Goal: Task Accomplishment & Management: Manage account settings

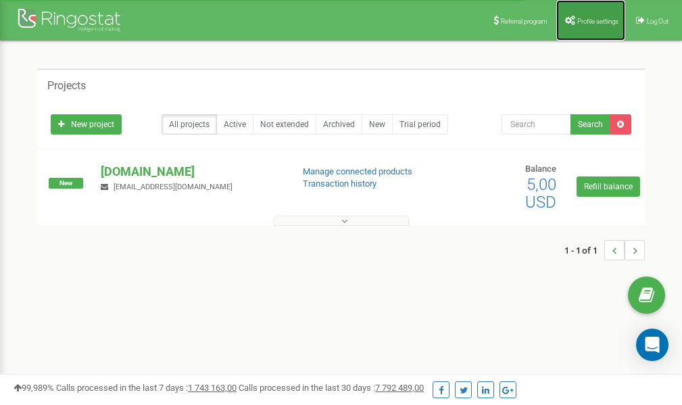
click at [581, 20] on span "Profile settings" at bounding box center [597, 21] width 41 height 7
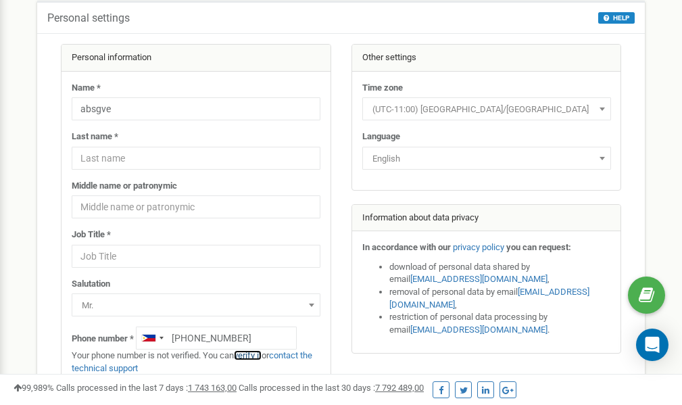
click at [253, 355] on link "verify it" at bounding box center [248, 355] width 28 height 10
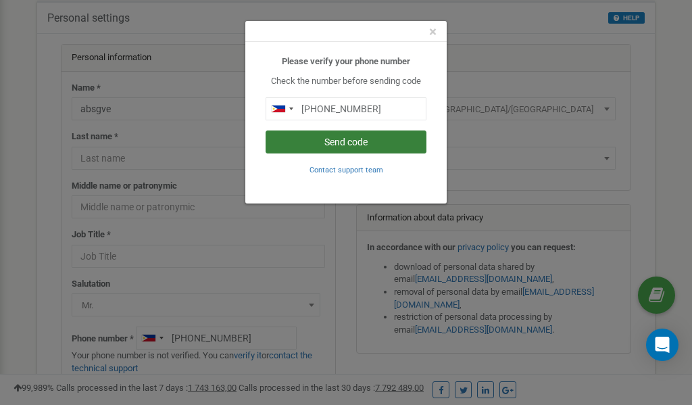
click at [353, 141] on button "Send code" at bounding box center [346, 141] width 161 height 23
